Goal: Information Seeking & Learning: Learn about a topic

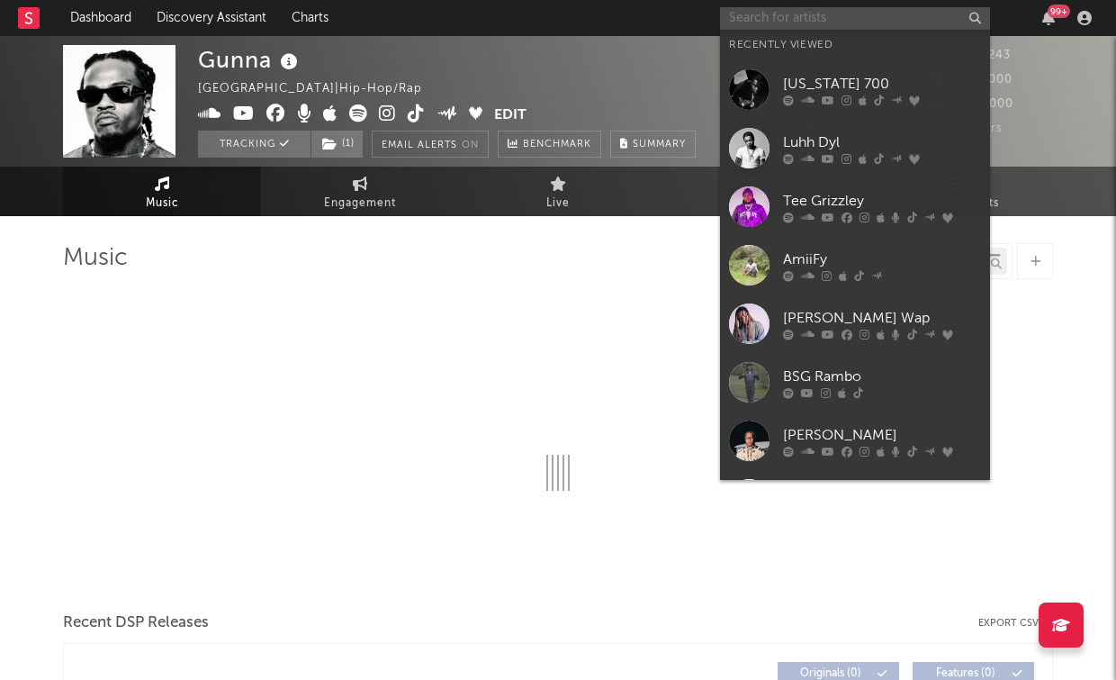
click at [869, 12] on input "text" at bounding box center [855, 18] width 270 height 23
select select "6m"
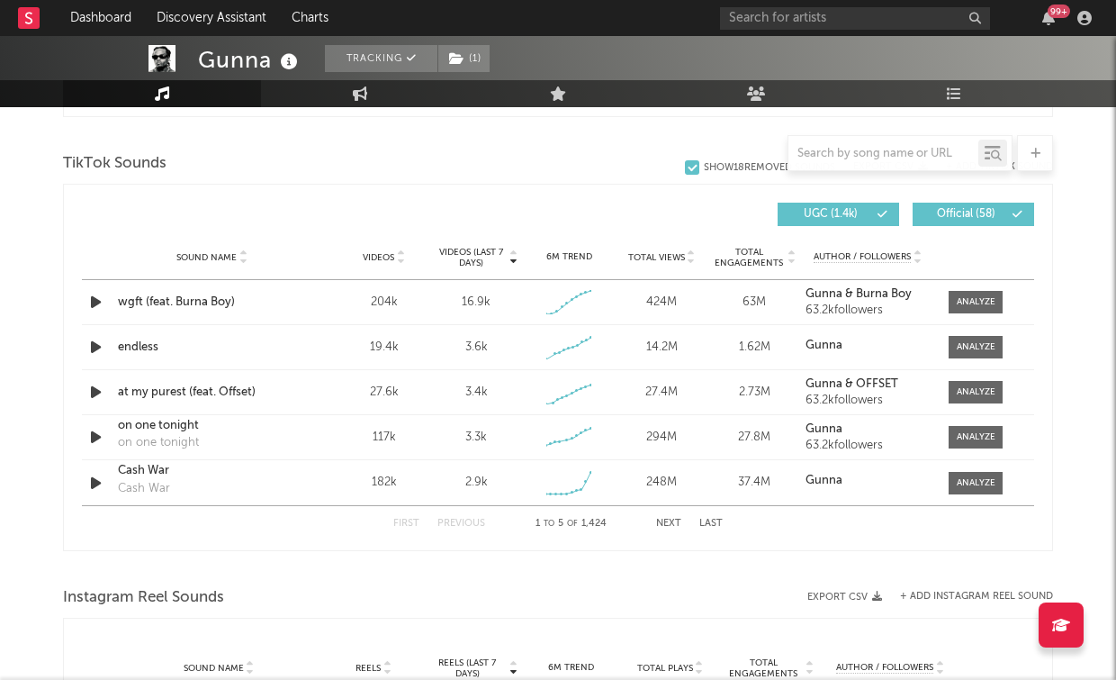
scroll to position [1166, 0]
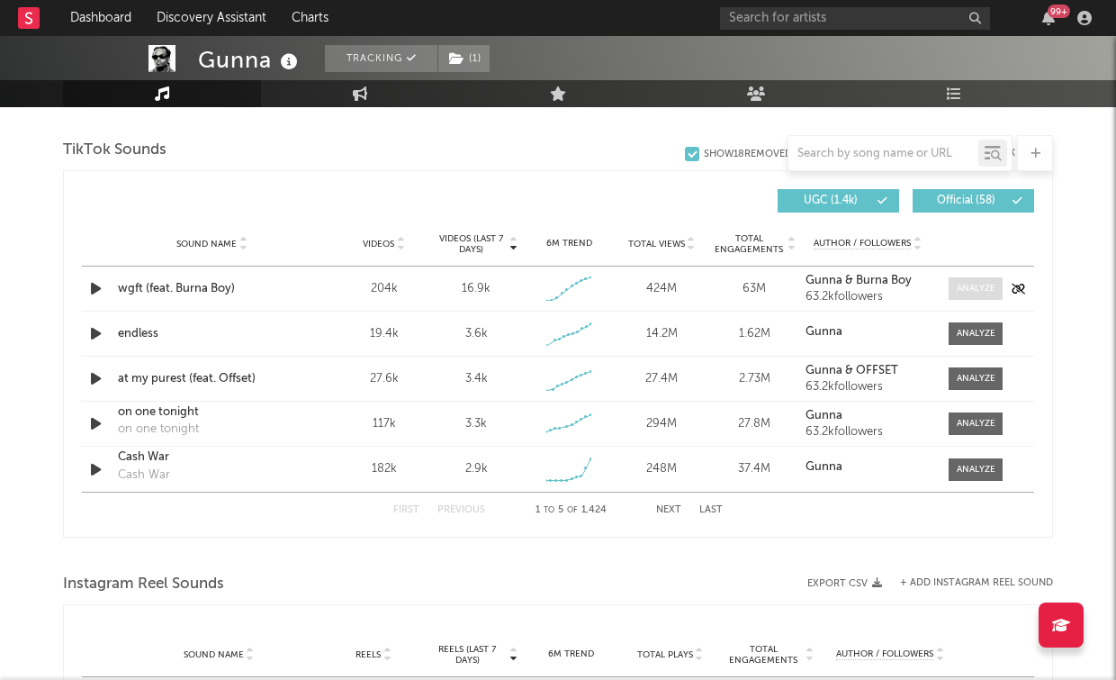
click at [978, 284] on div at bounding box center [976, 289] width 39 height 14
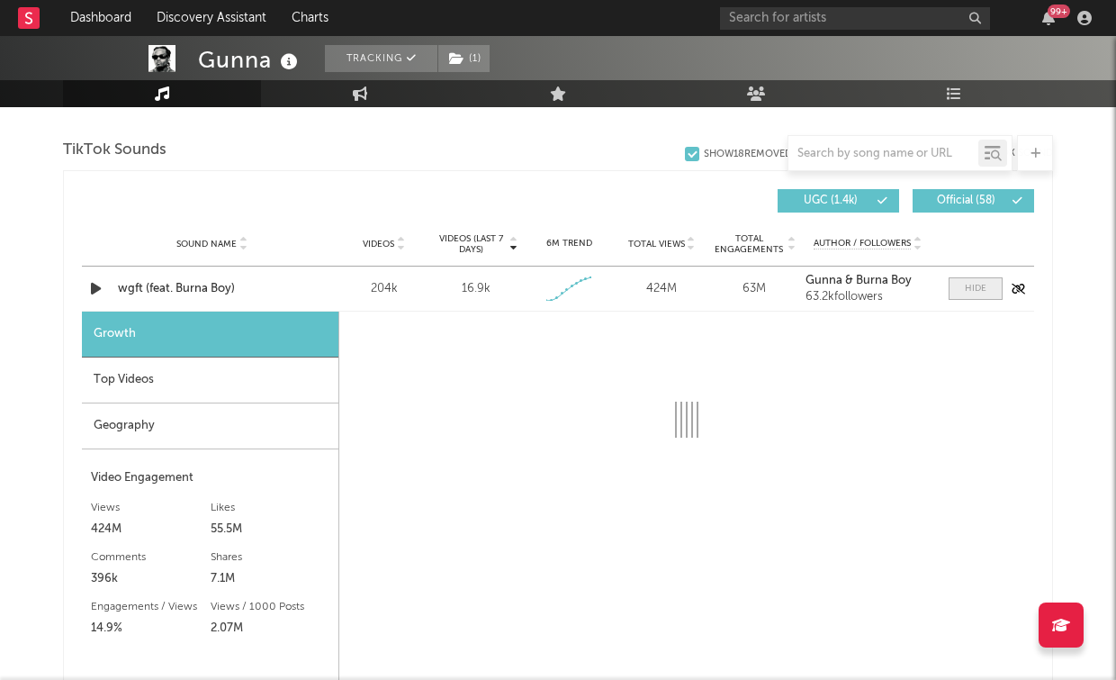
select select "1w"
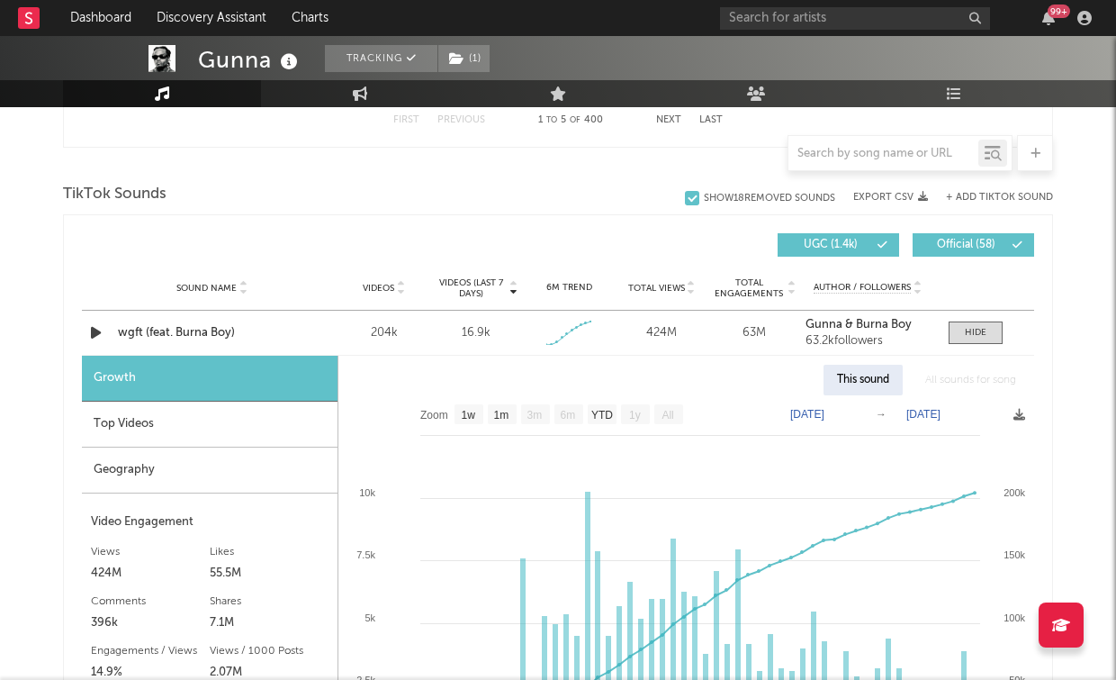
scroll to position [1125, 0]
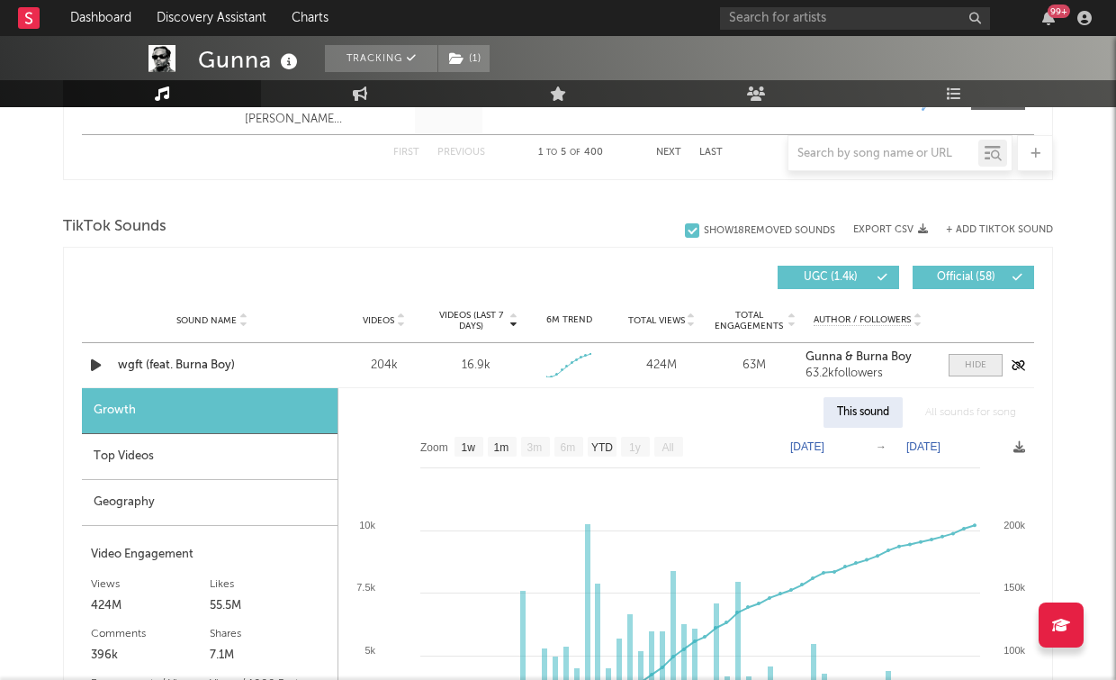
click at [981, 358] on div at bounding box center [976, 365] width 22 height 14
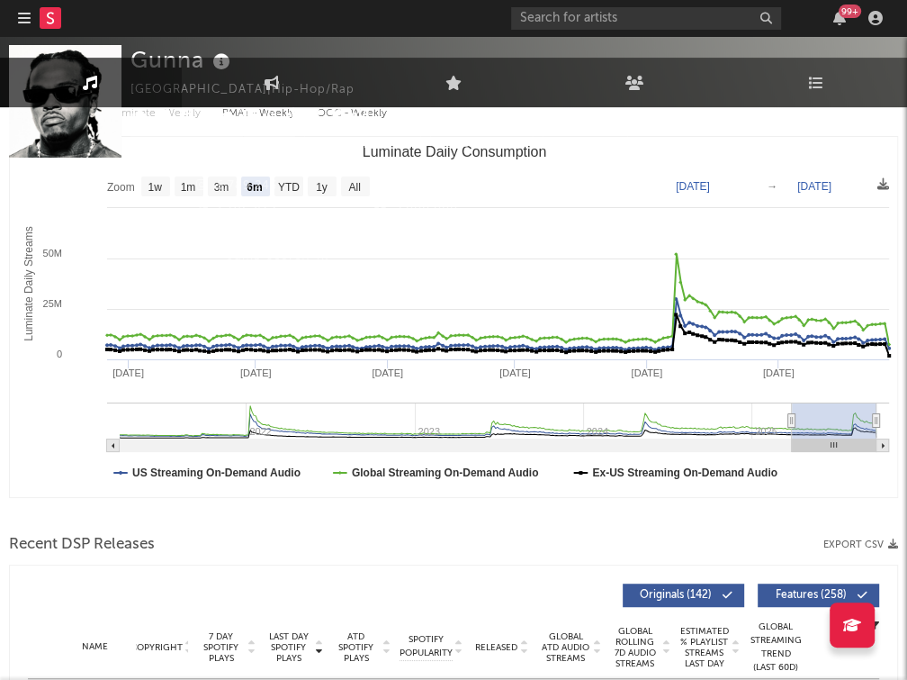
scroll to position [0, 0]
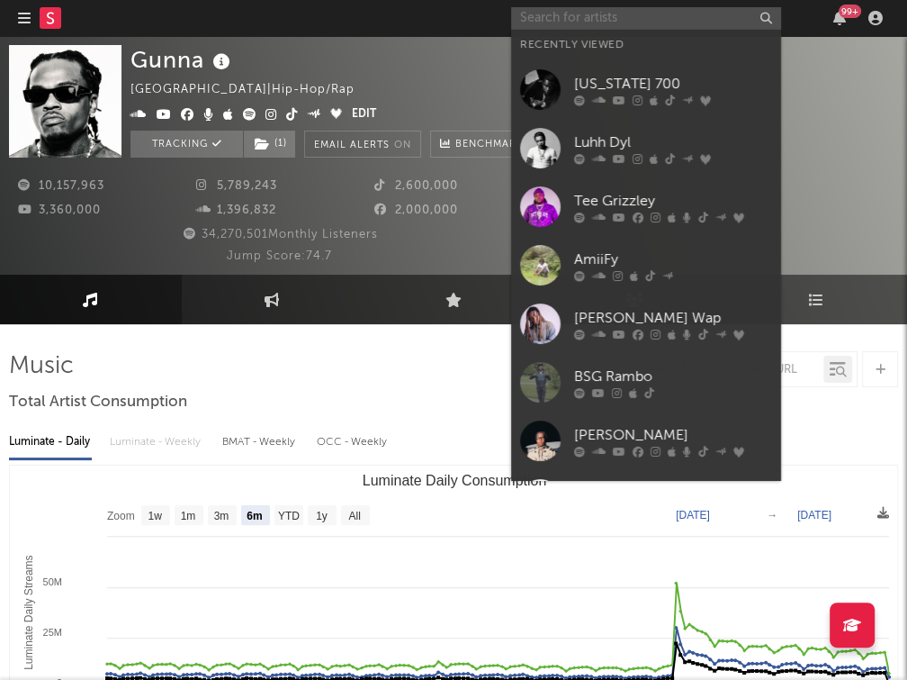
click at [681, 22] on input "text" at bounding box center [646, 18] width 270 height 23
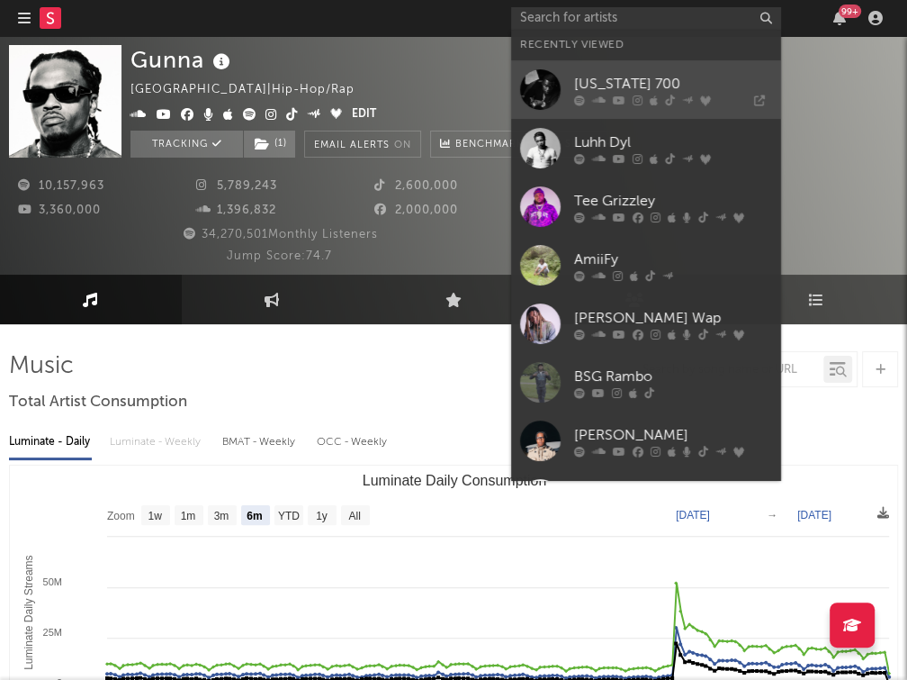
click at [650, 72] on link "[US_STATE] 700" at bounding box center [646, 89] width 270 height 59
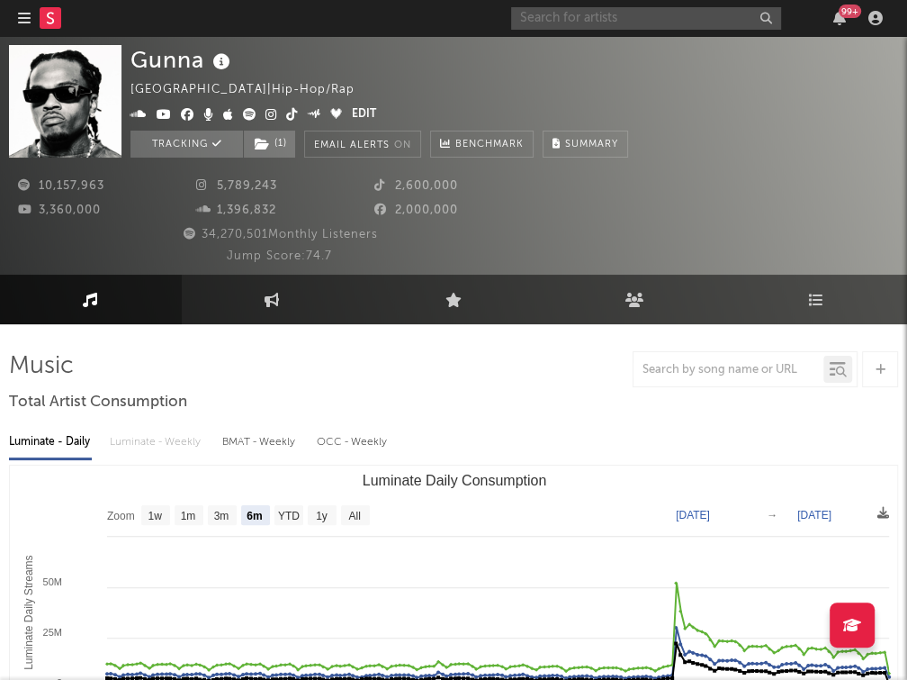
click at [602, 17] on input "text" at bounding box center [646, 18] width 270 height 23
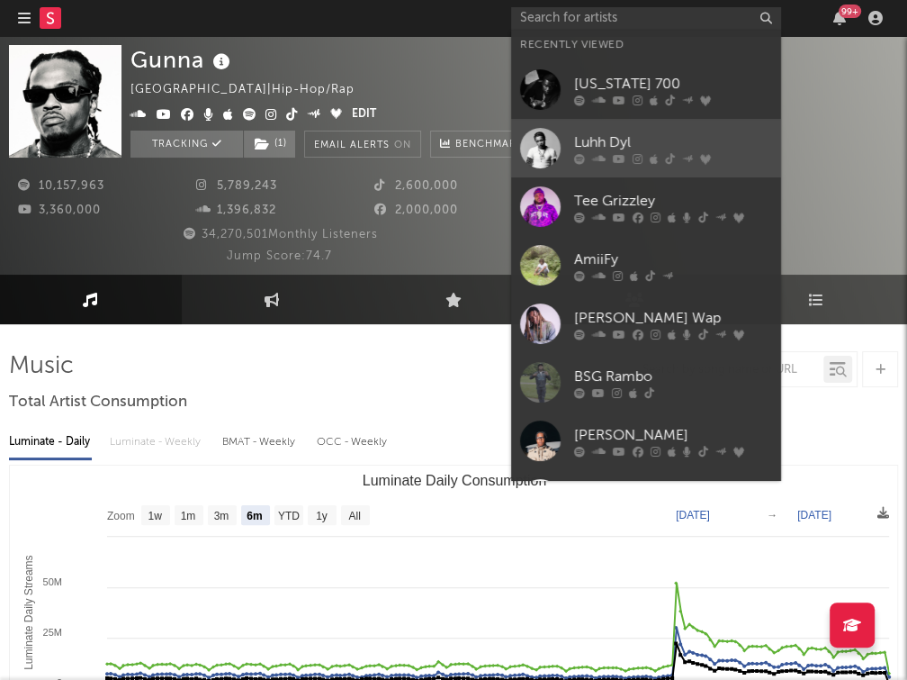
click at [610, 135] on div "Luhh Dyl" at bounding box center [673, 143] width 198 height 22
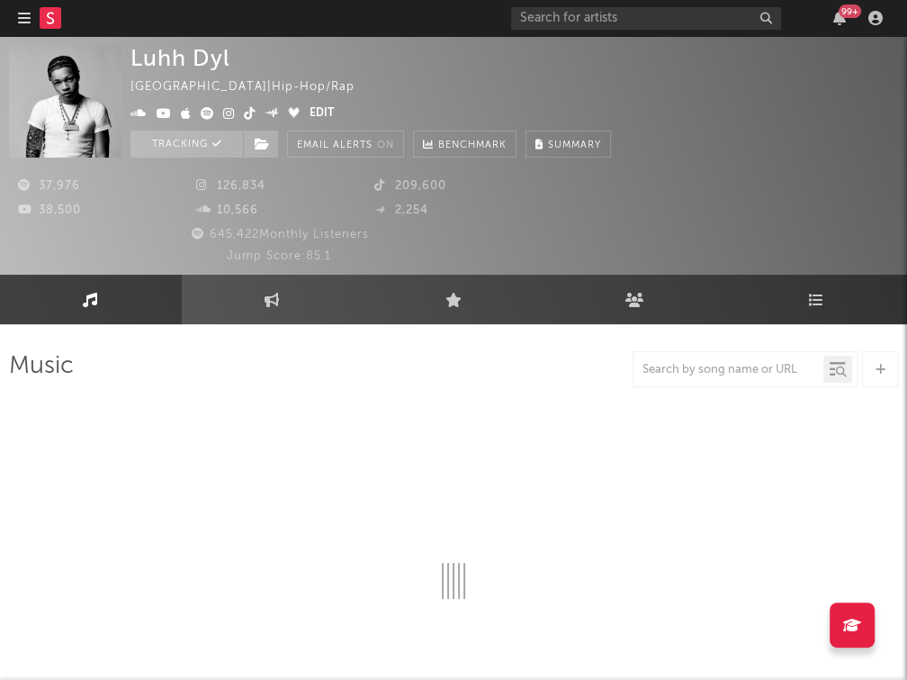
select select "6m"
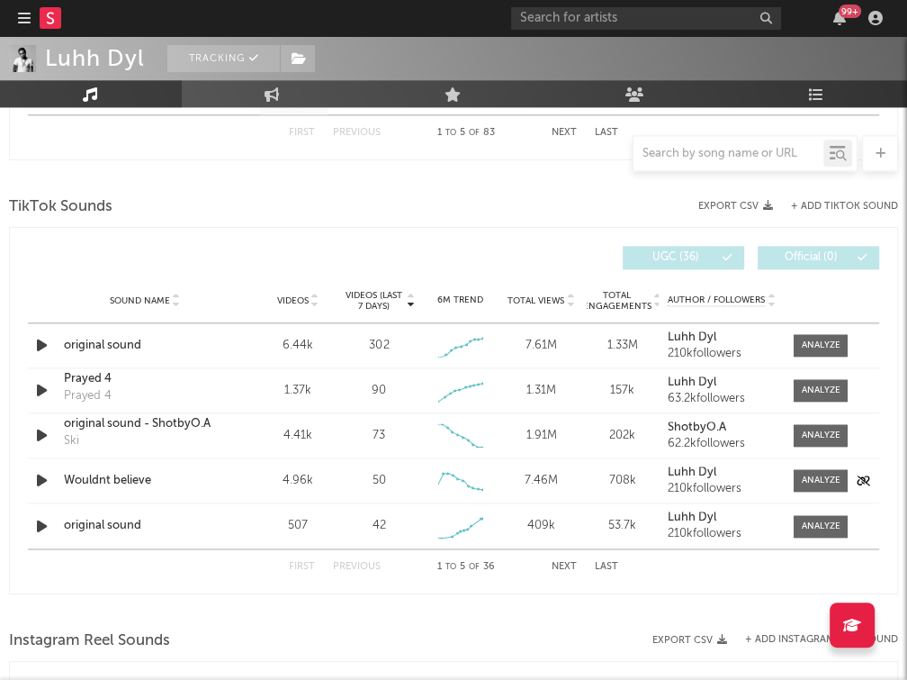
scroll to position [1255, 0]
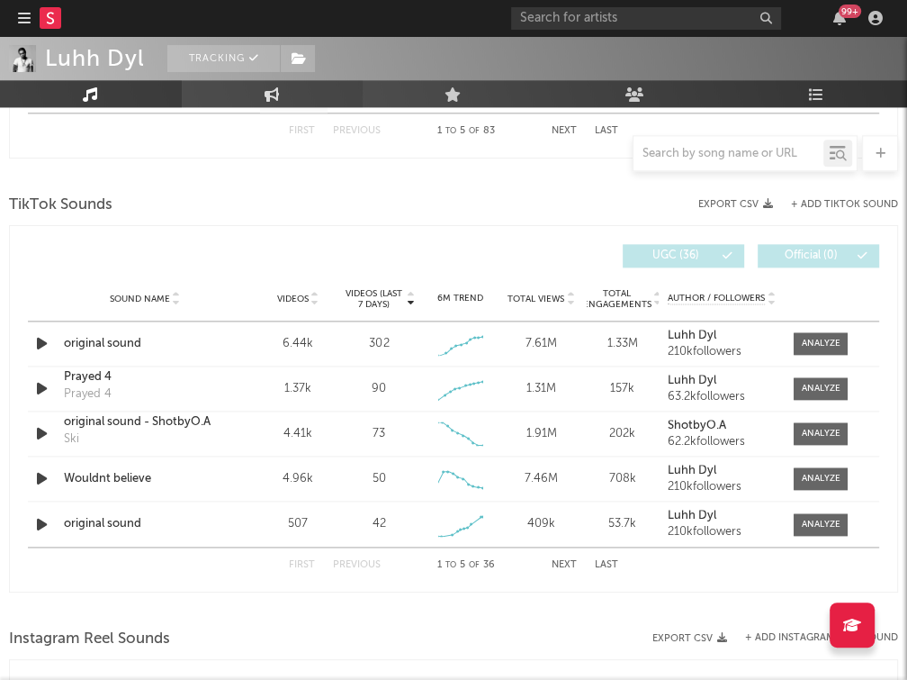
click at [251, 86] on link "Engagement" at bounding box center [273, 93] width 182 height 27
select select "1w"
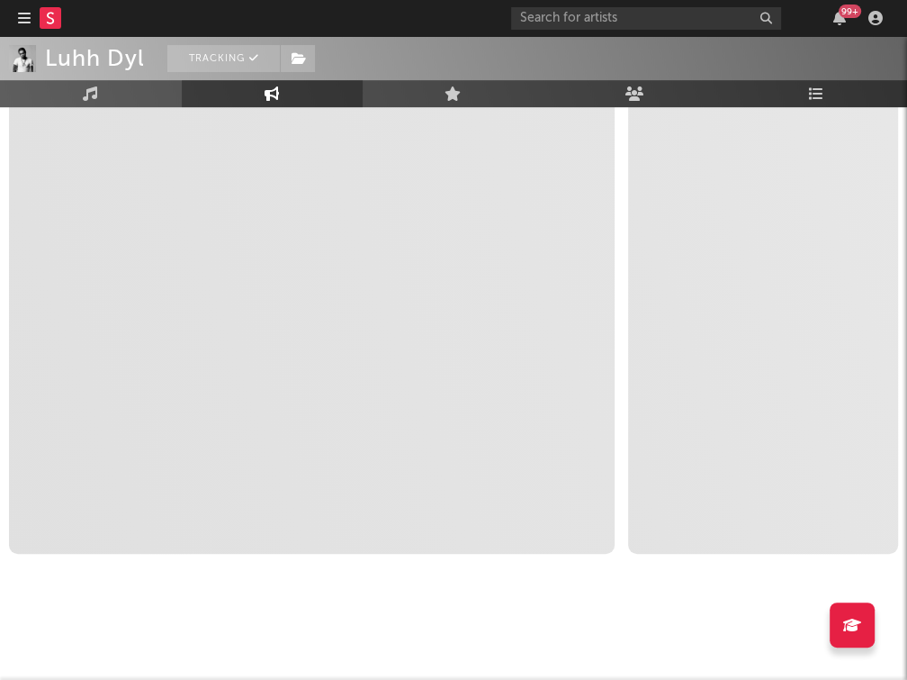
scroll to position [408, 0]
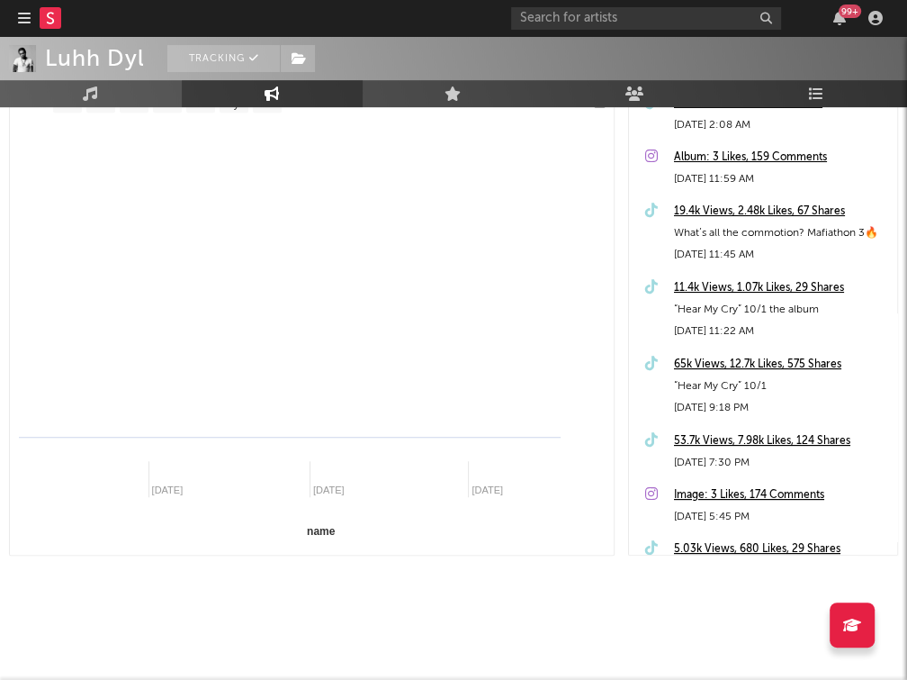
select select "1m"
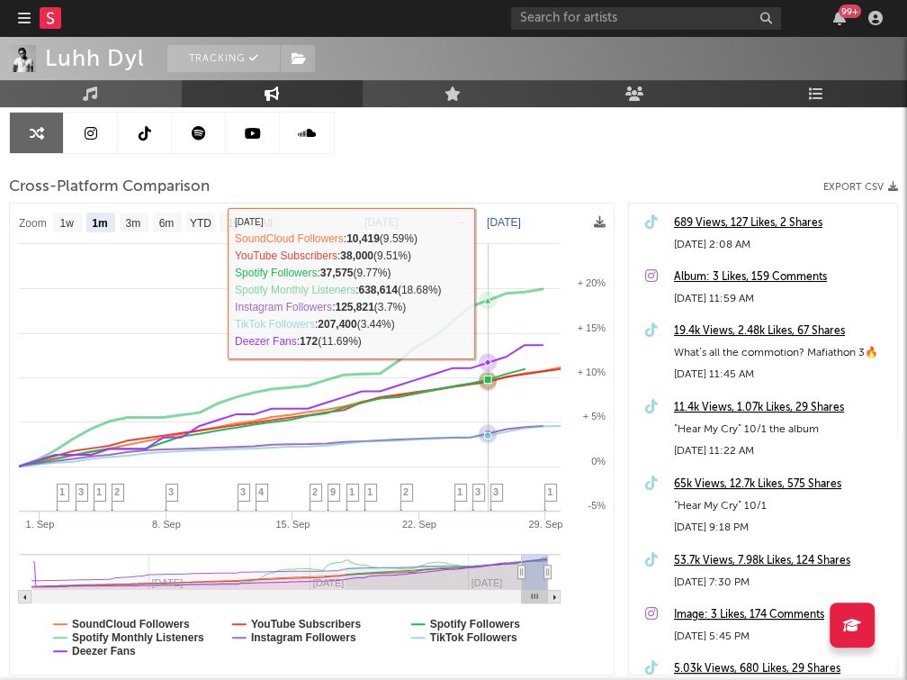
scroll to position [187, 0]
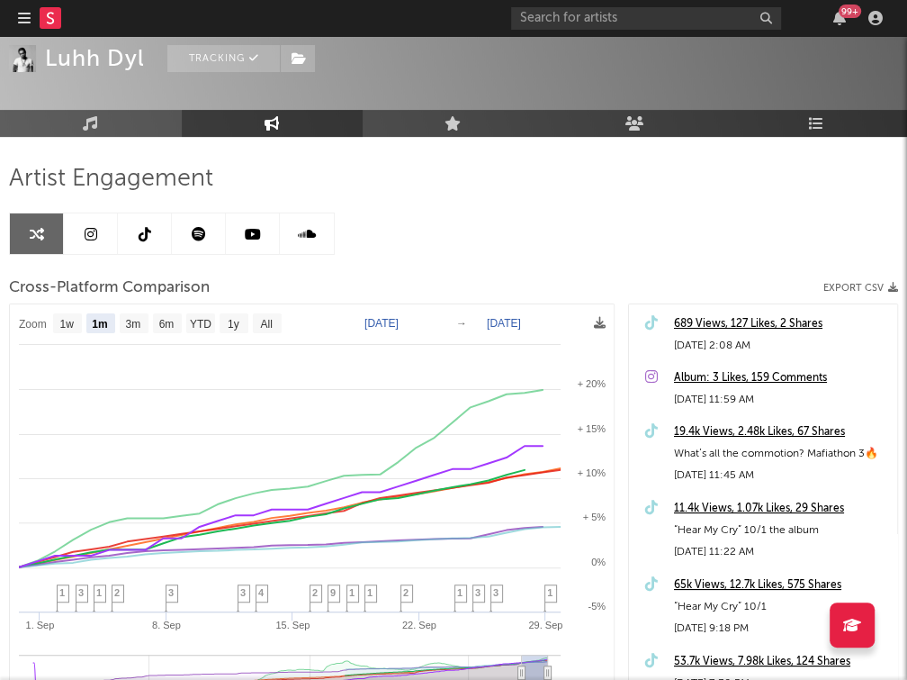
click at [399, 318] on text "[DATE]" at bounding box center [382, 323] width 34 height 13
click at [437, 319] on input "[DATE]" at bounding box center [395, 323] width 84 height 18
type input "2025-09-03"
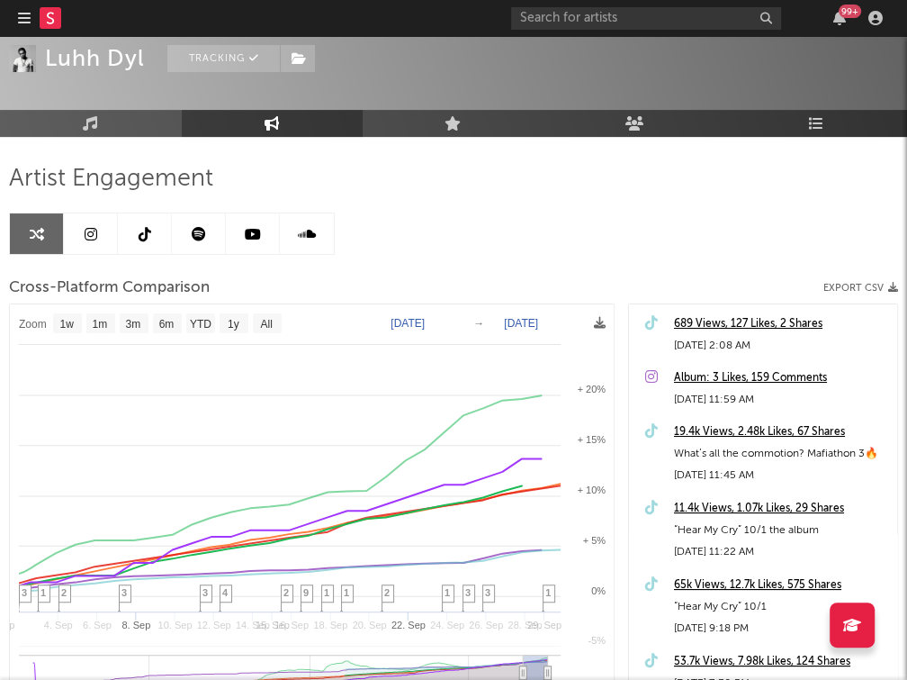
select select "1w"
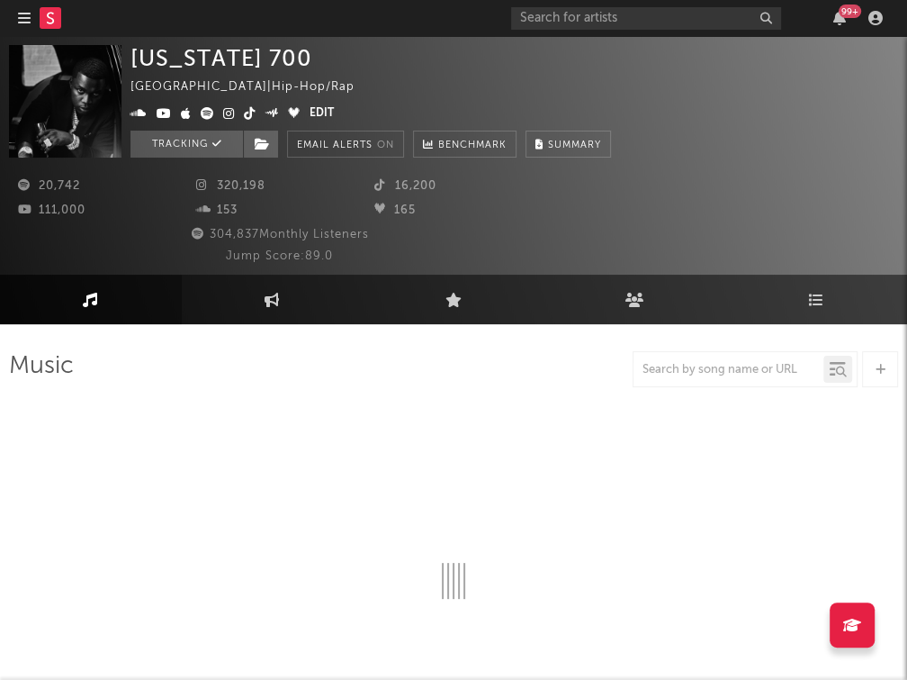
select select "6m"
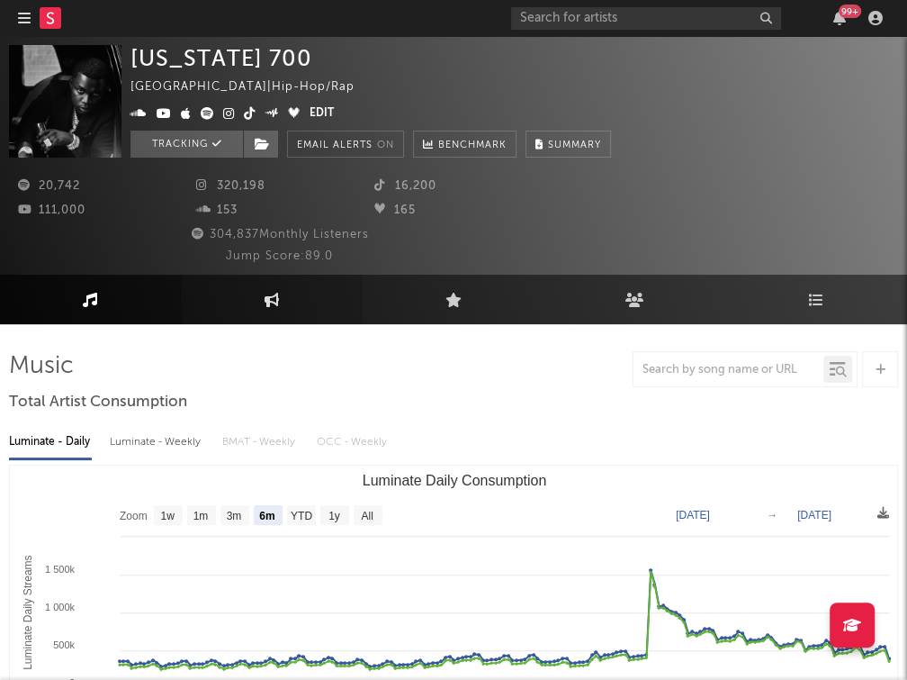
click at [241, 305] on link "Engagement" at bounding box center [273, 300] width 182 height 50
select select "1w"
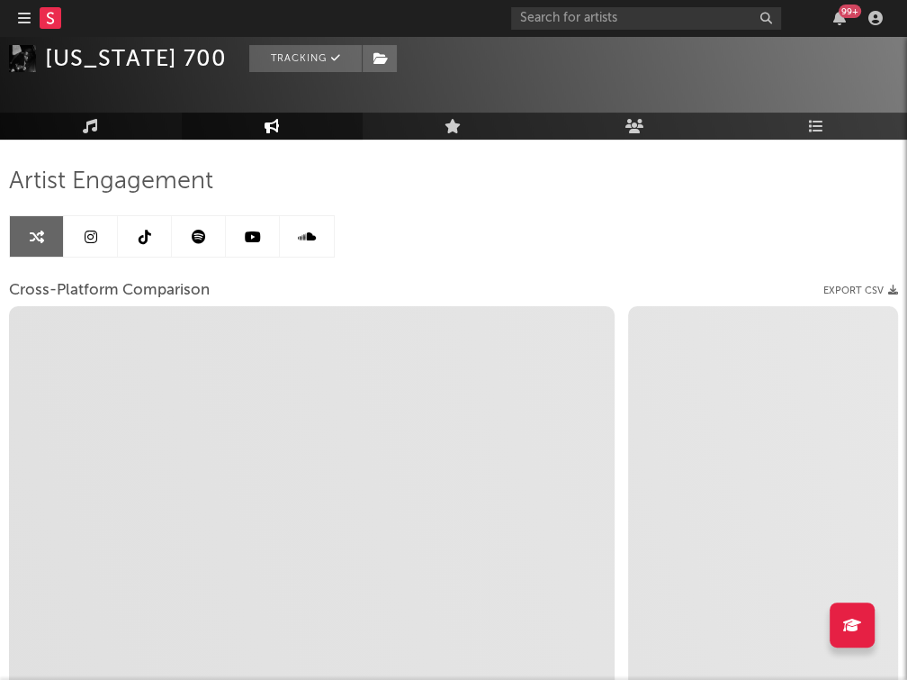
scroll to position [186, 0]
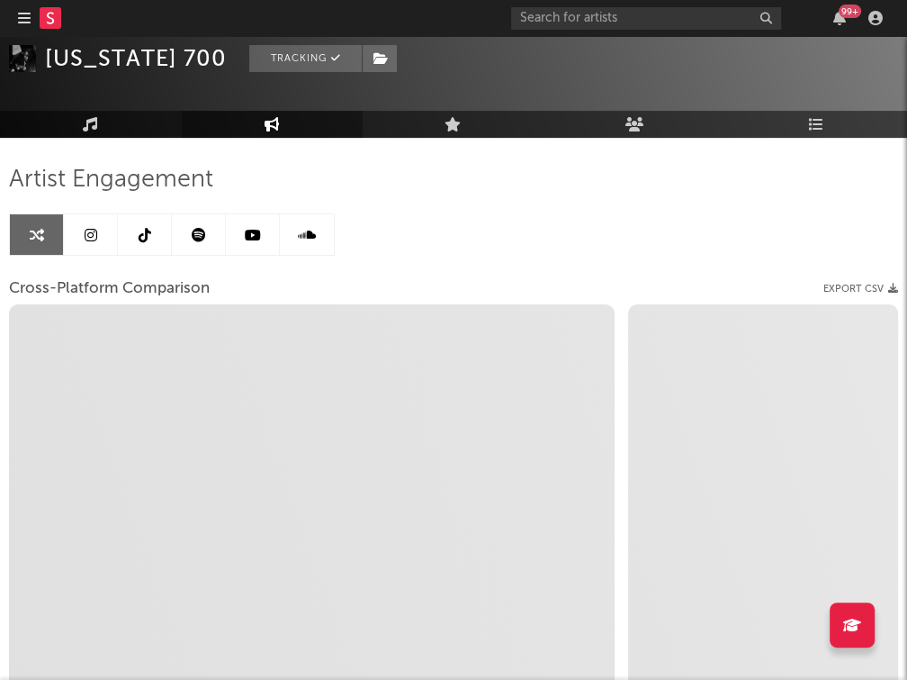
select select "1m"
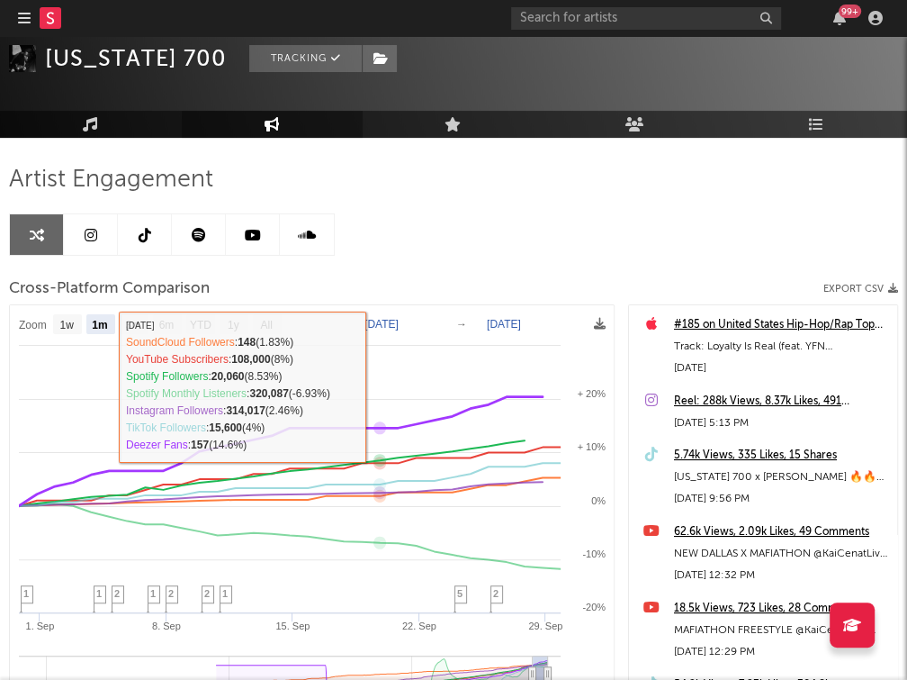
click at [383, 319] on text "[DATE]" at bounding box center [382, 324] width 34 height 13
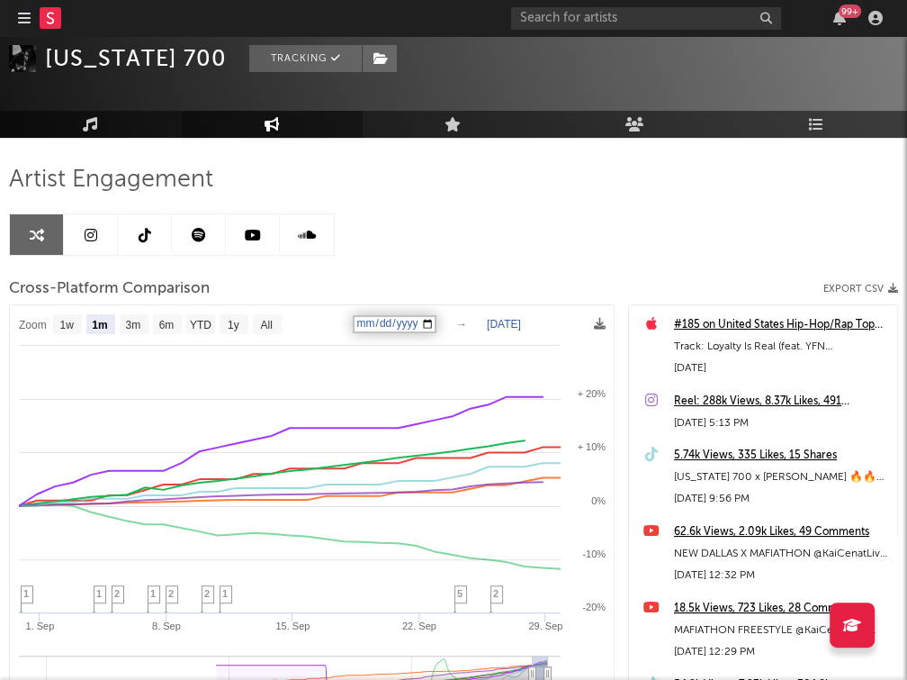
click at [437, 319] on input "[DATE]" at bounding box center [395, 324] width 84 height 18
type input "[DATE]"
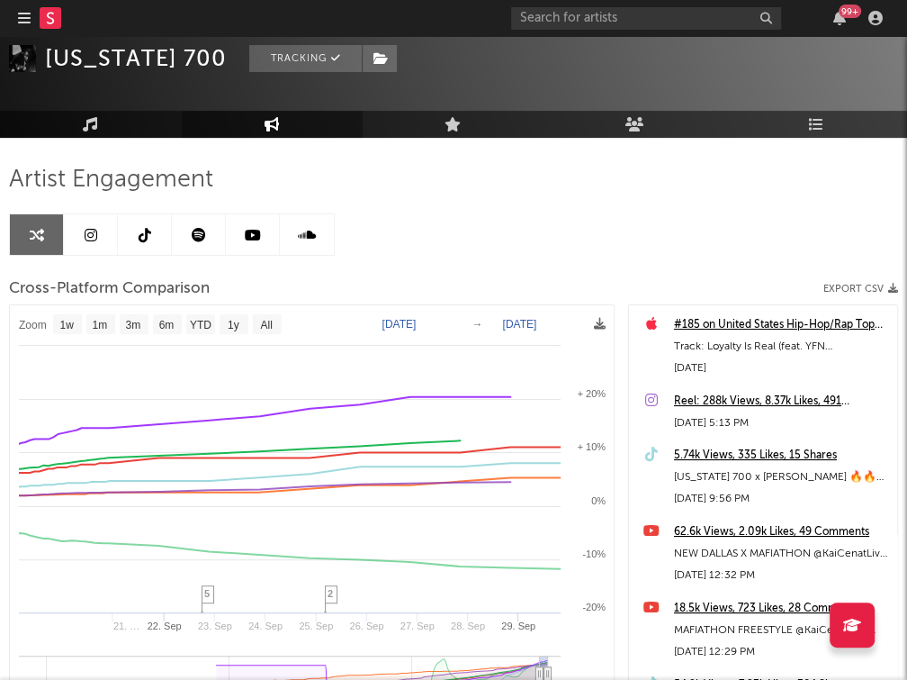
select select "1w"
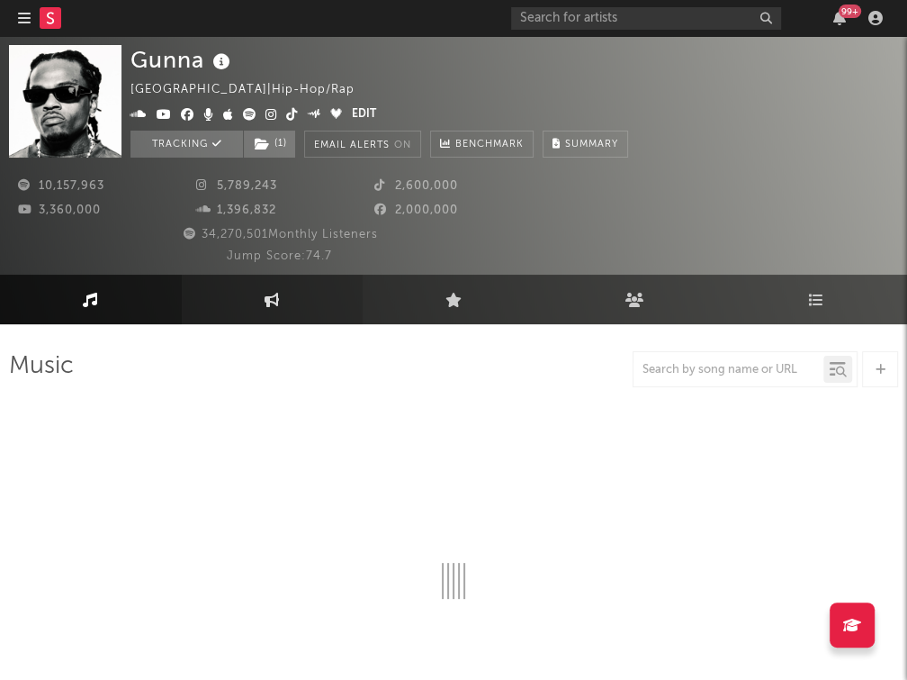
click at [276, 310] on link "Engagement" at bounding box center [273, 300] width 182 height 50
select select "1w"
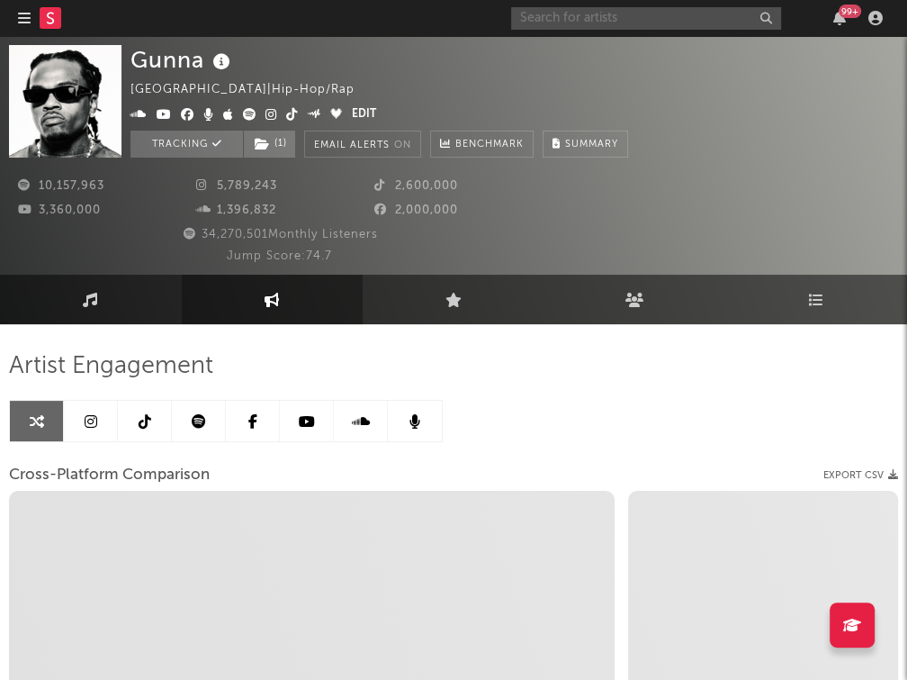
click at [625, 21] on input "text" at bounding box center [646, 18] width 270 height 23
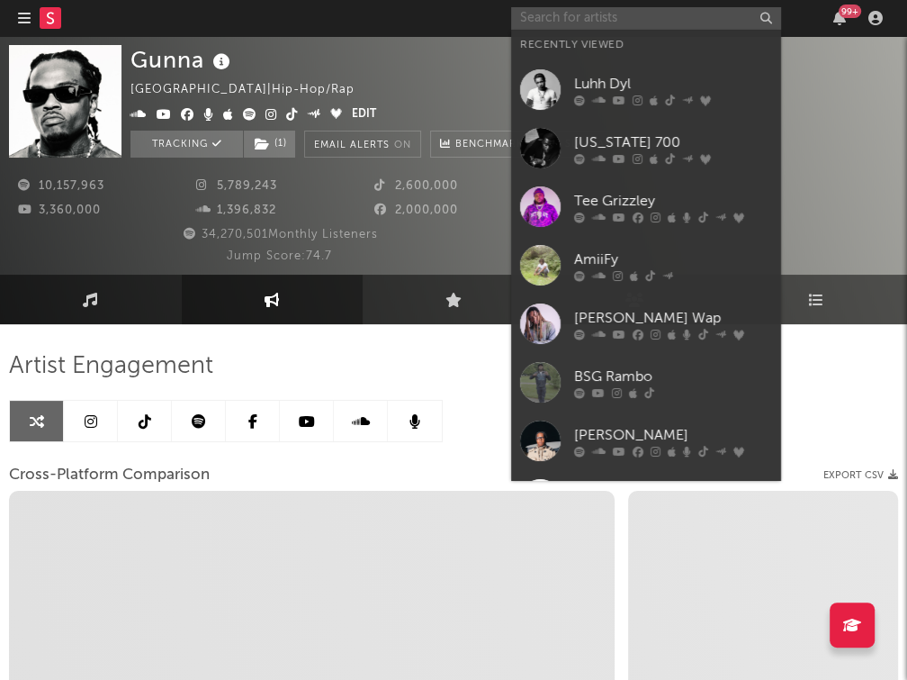
type input "u"
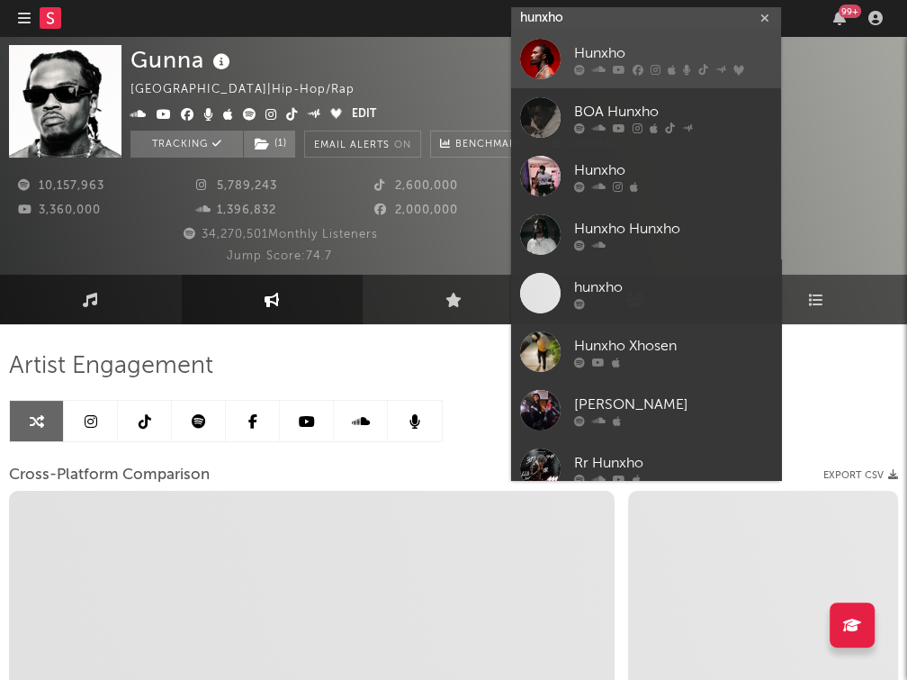
type input "hunxho"
click at [630, 50] on div "Hunxho" at bounding box center [673, 54] width 198 height 22
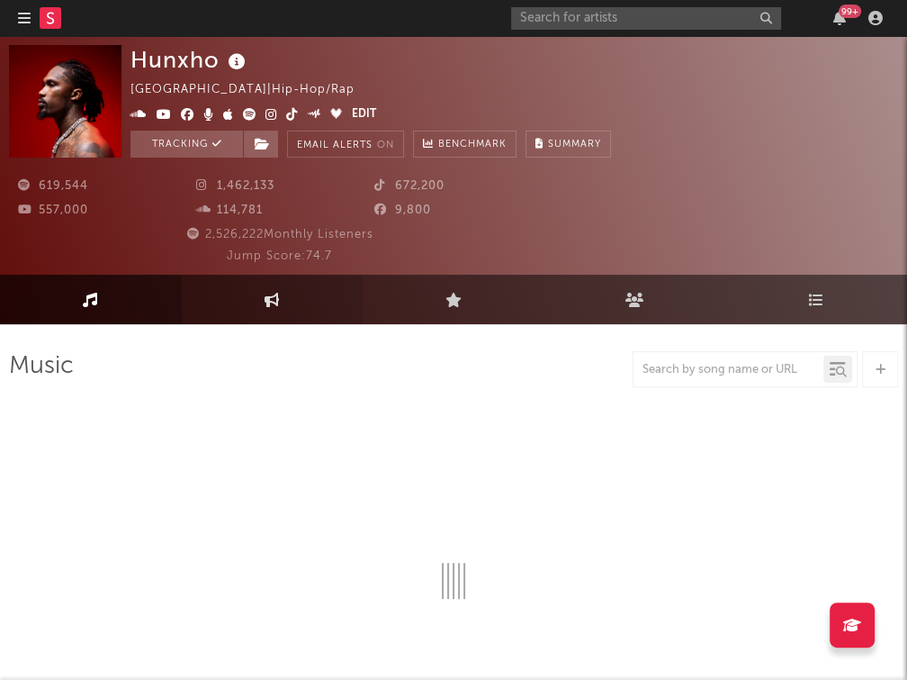
select select "6m"
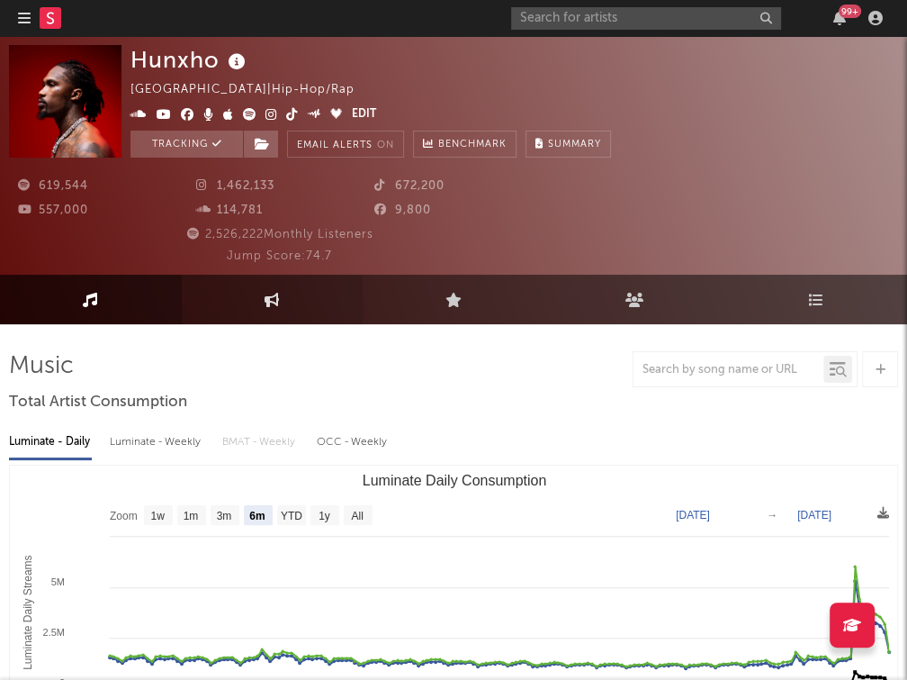
click at [247, 307] on link "Engagement" at bounding box center [273, 300] width 182 height 50
select select "1w"
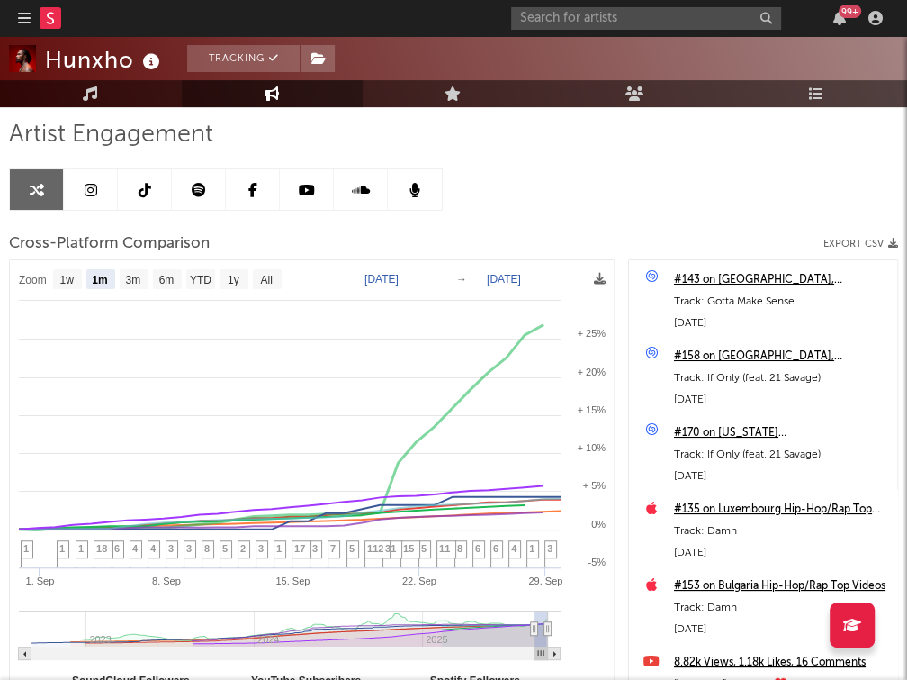
scroll to position [227, 0]
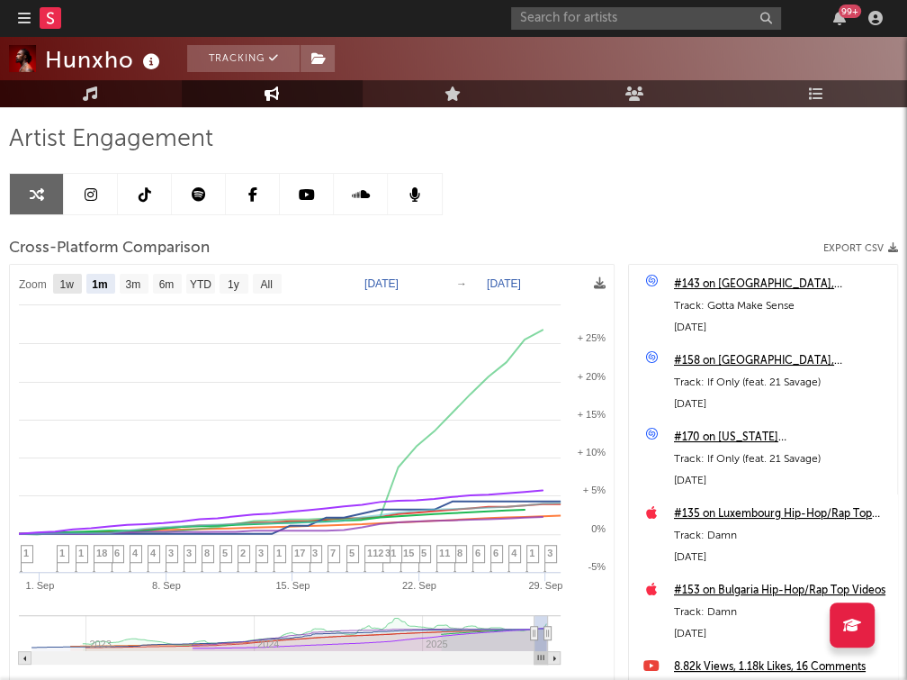
click at [68, 278] on text "1w" at bounding box center [67, 284] width 14 height 13
select select "1w"
type input "2025-09-23"
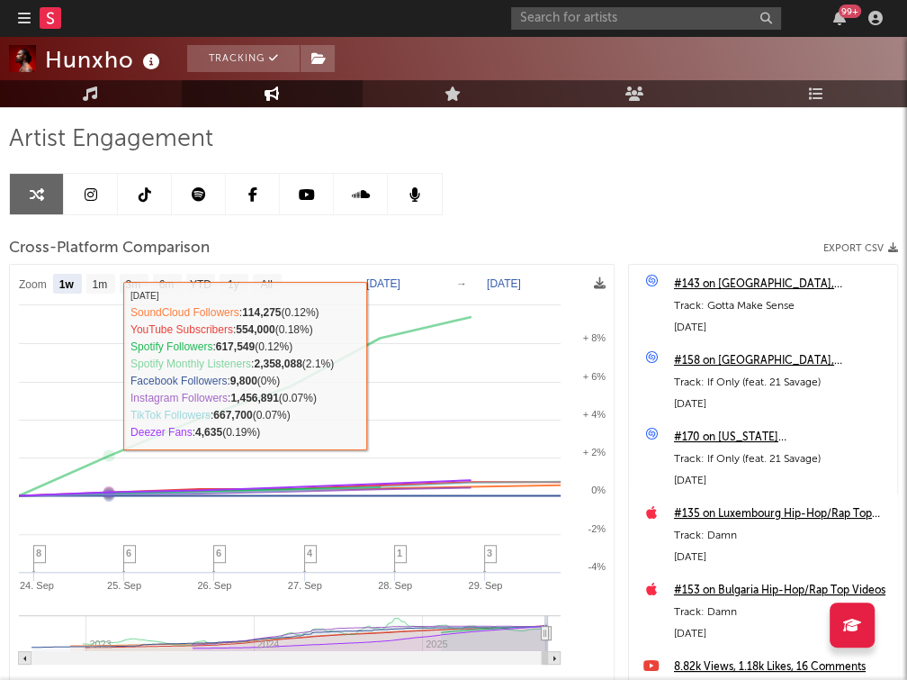
click at [97, 292] on icon "Created with Highcharts 10.3.3 24. Sep 25. Sep 26. Sep 27. Sep 28. Sep 29. Sep …" at bounding box center [312, 501] width 605 height 472
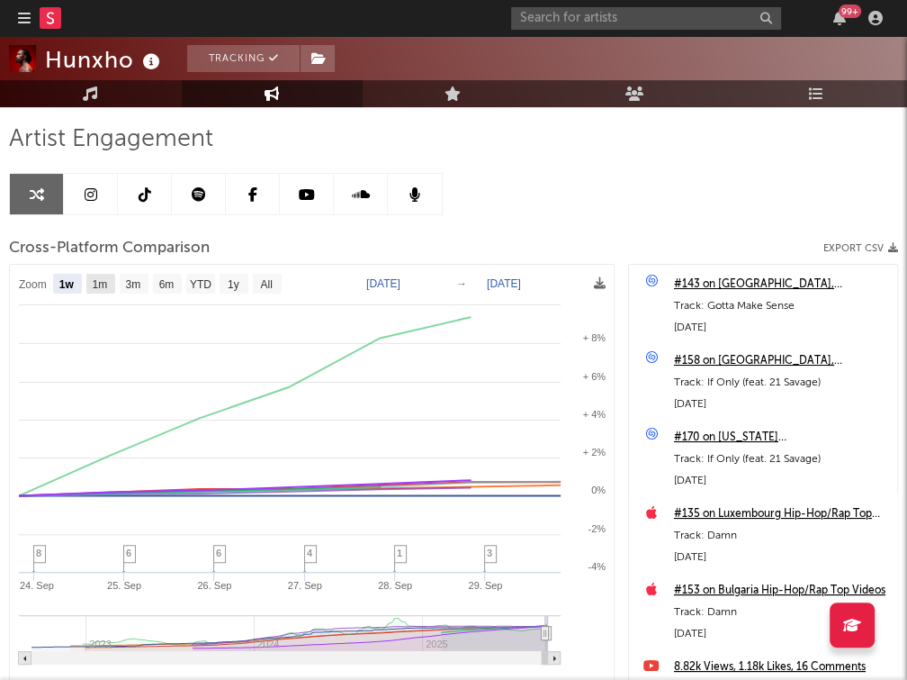
click at [97, 283] on text "1m" at bounding box center [100, 284] width 15 height 13
select select "1m"
type input "2025-08-29"
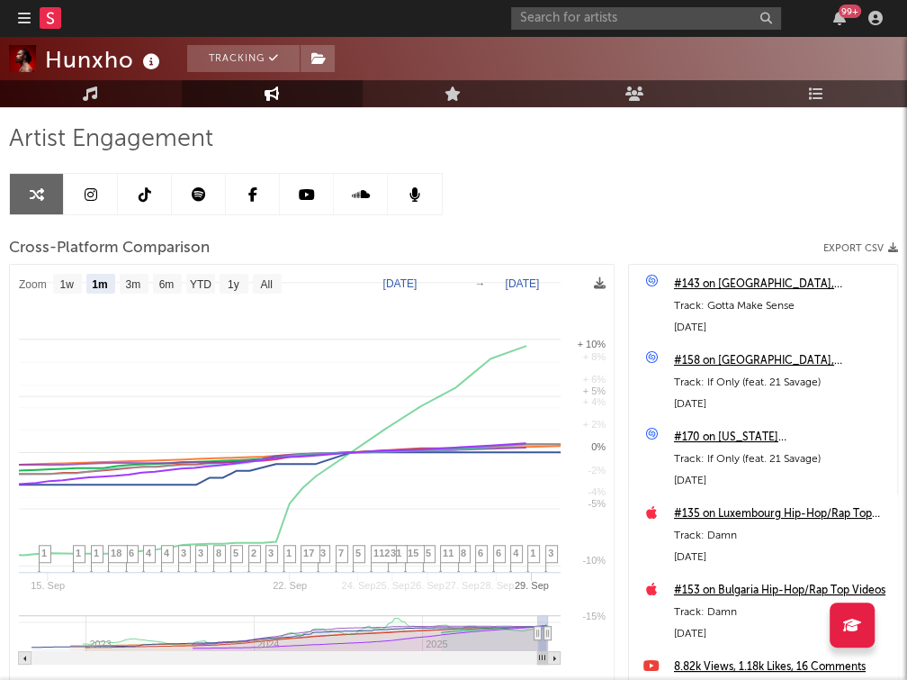
select select "1m"
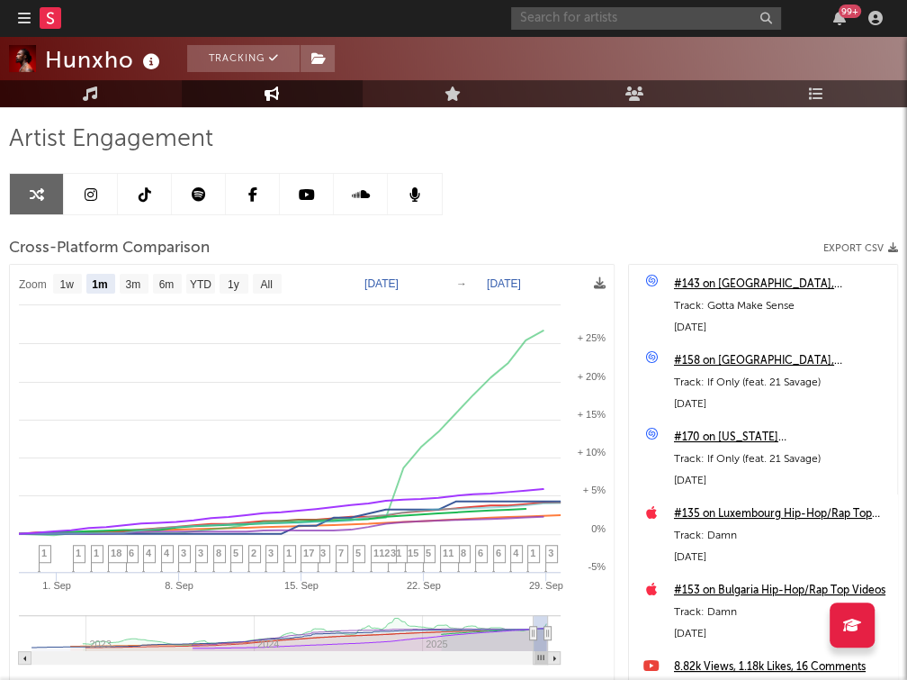
click at [619, 22] on input "text" at bounding box center [646, 18] width 270 height 23
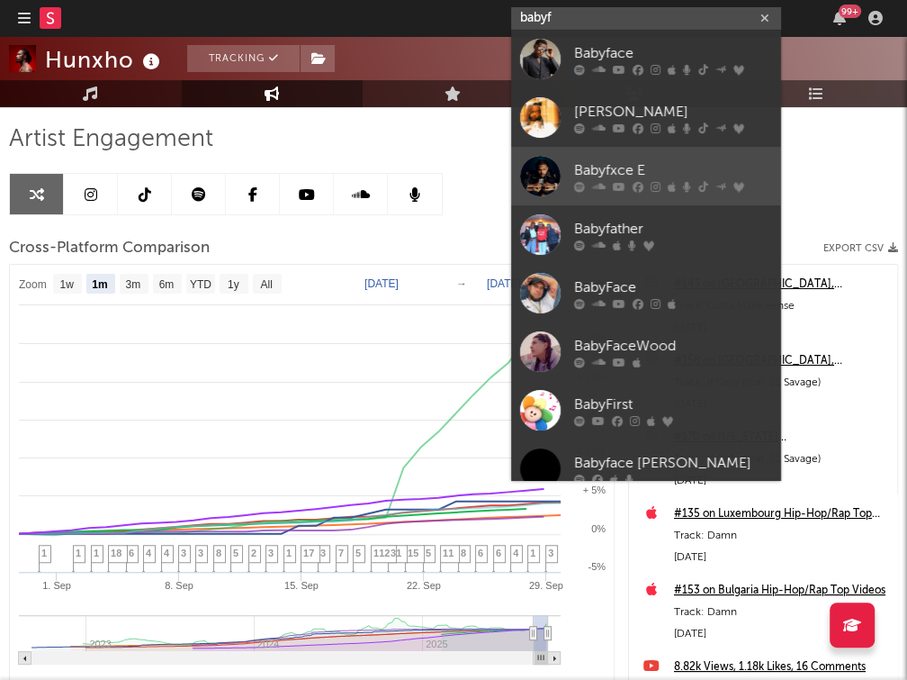
type input "babyf"
click at [619, 154] on link "Babyfxce E" at bounding box center [646, 176] width 270 height 59
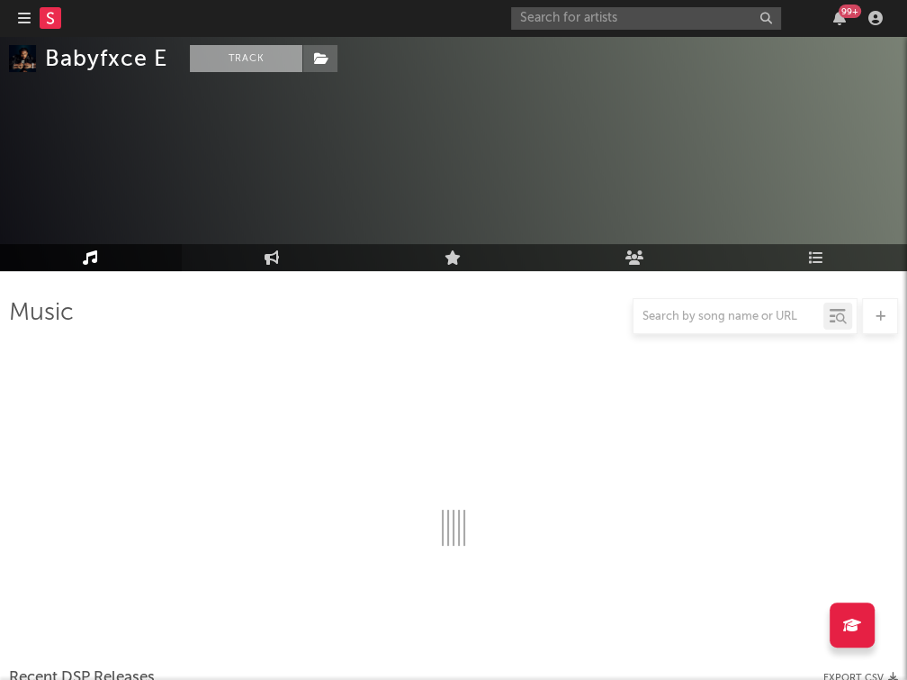
scroll to position [227, 0]
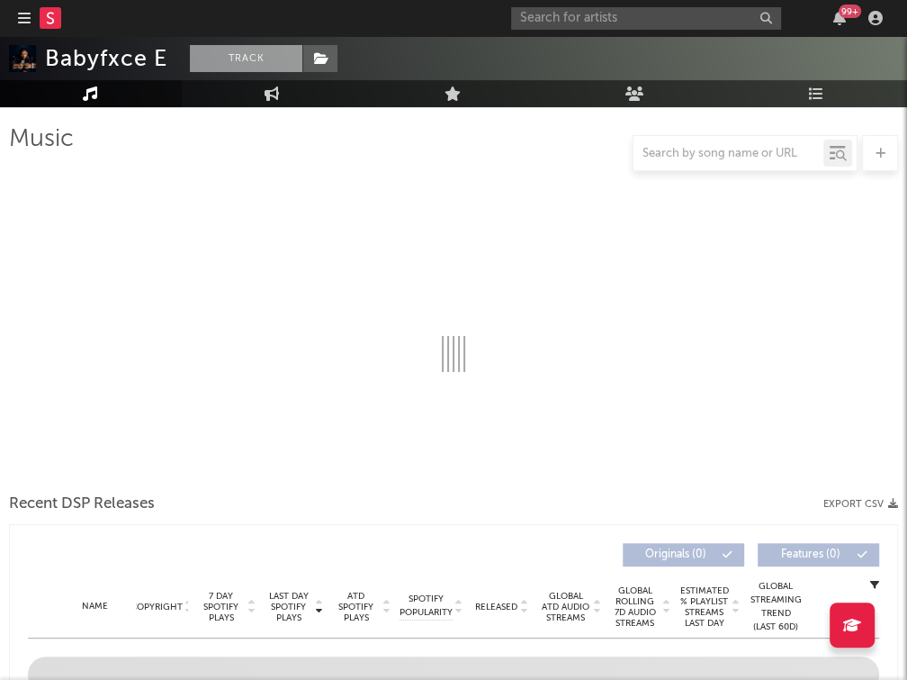
select select "6m"
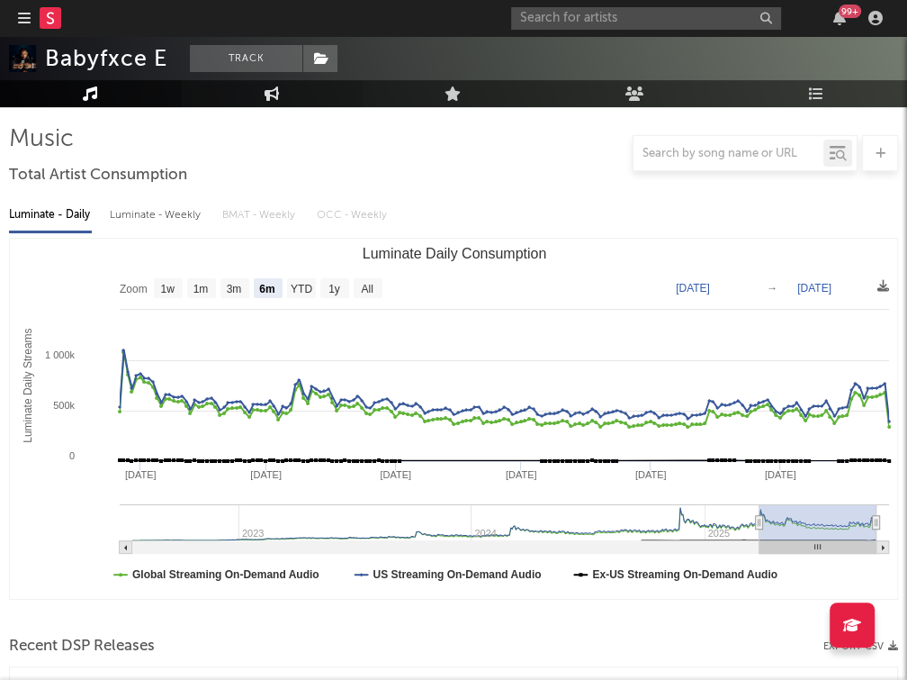
click at [275, 96] on icon at bounding box center [272, 93] width 15 height 14
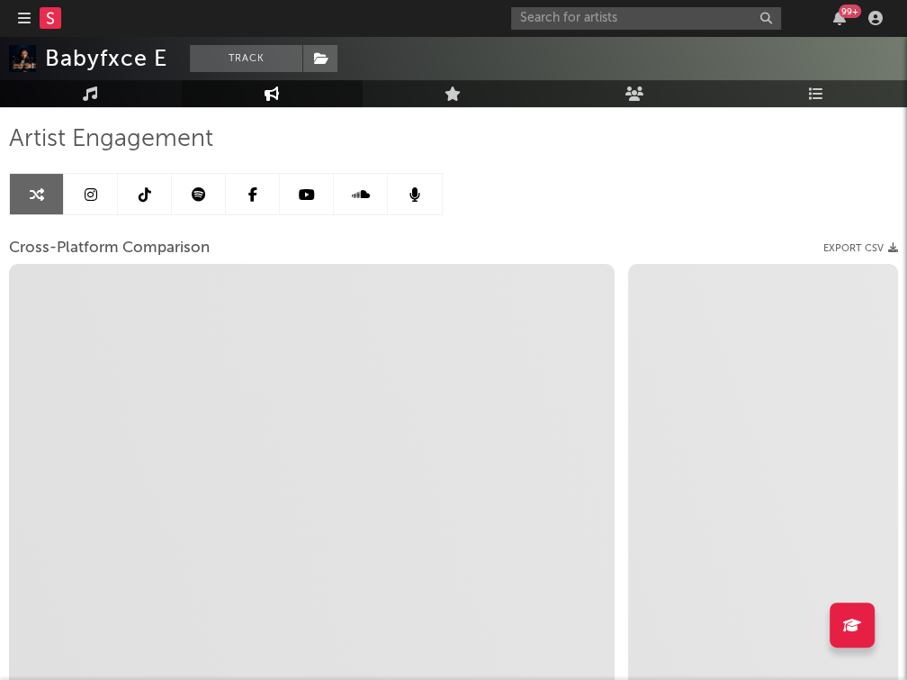
select select "1w"
select select "1m"
